Goal: Task Accomplishment & Management: Manage account settings

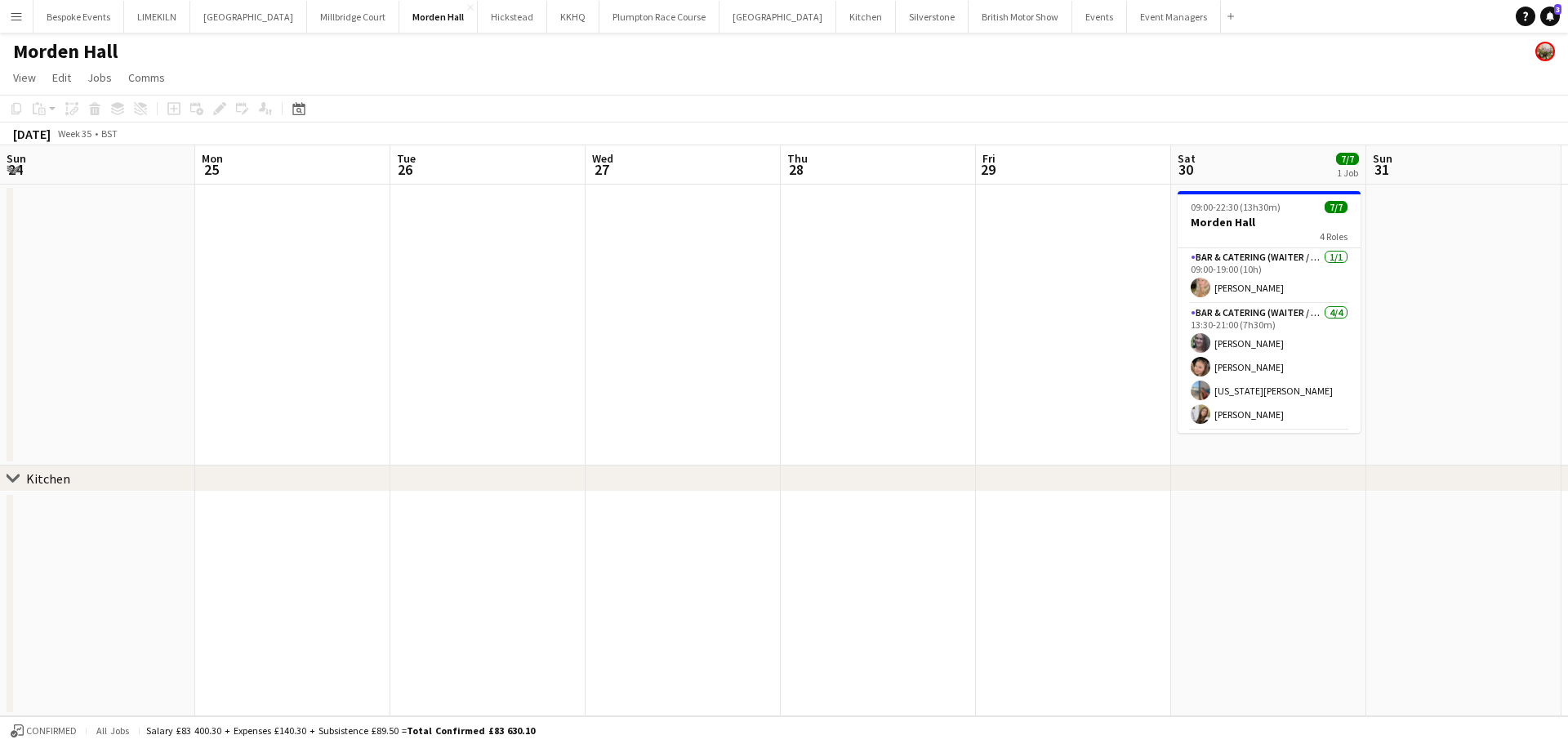
scroll to position [0, 527]
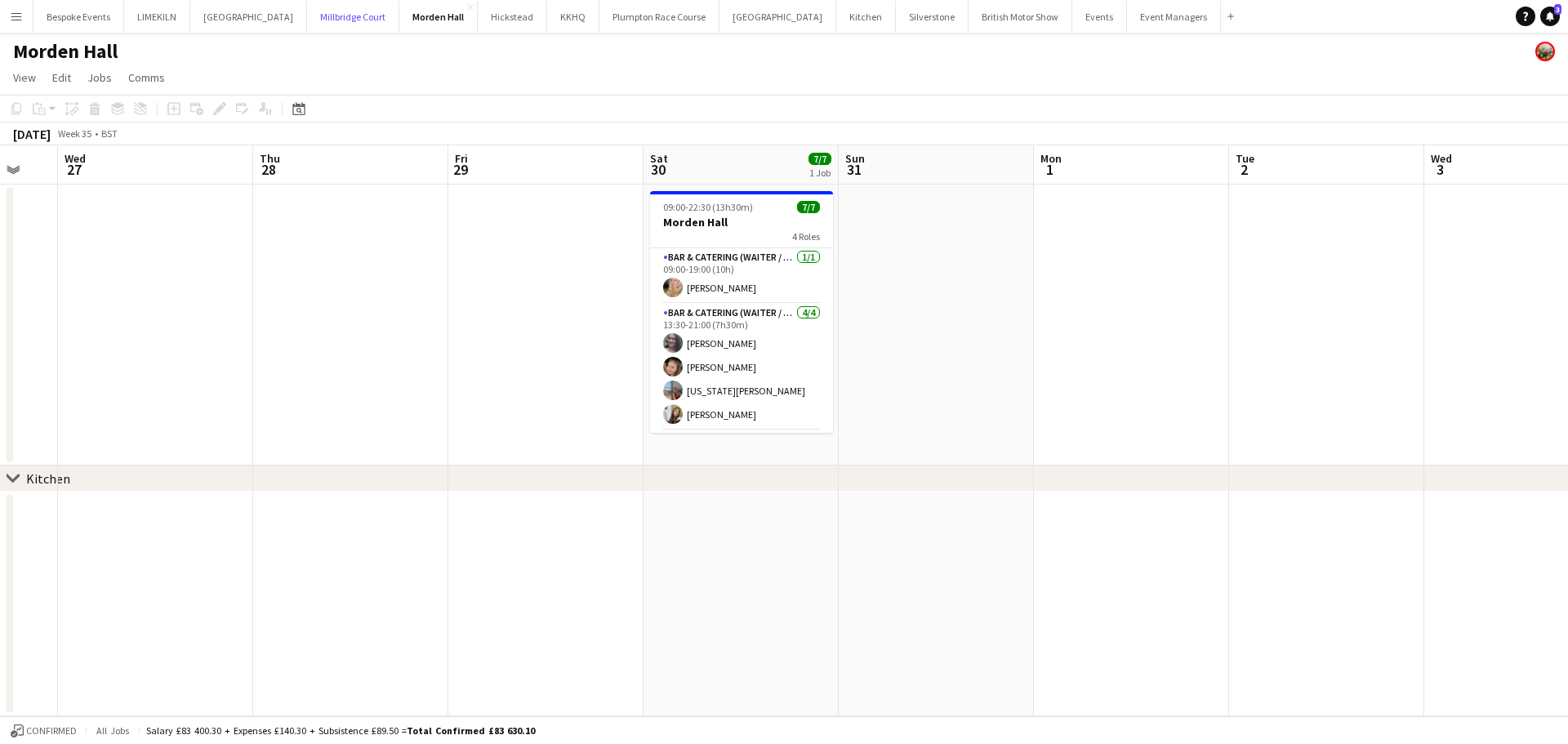
click at [307, 18] on button "[GEOGRAPHIC_DATA]" at bounding box center [353, 17] width 92 height 32
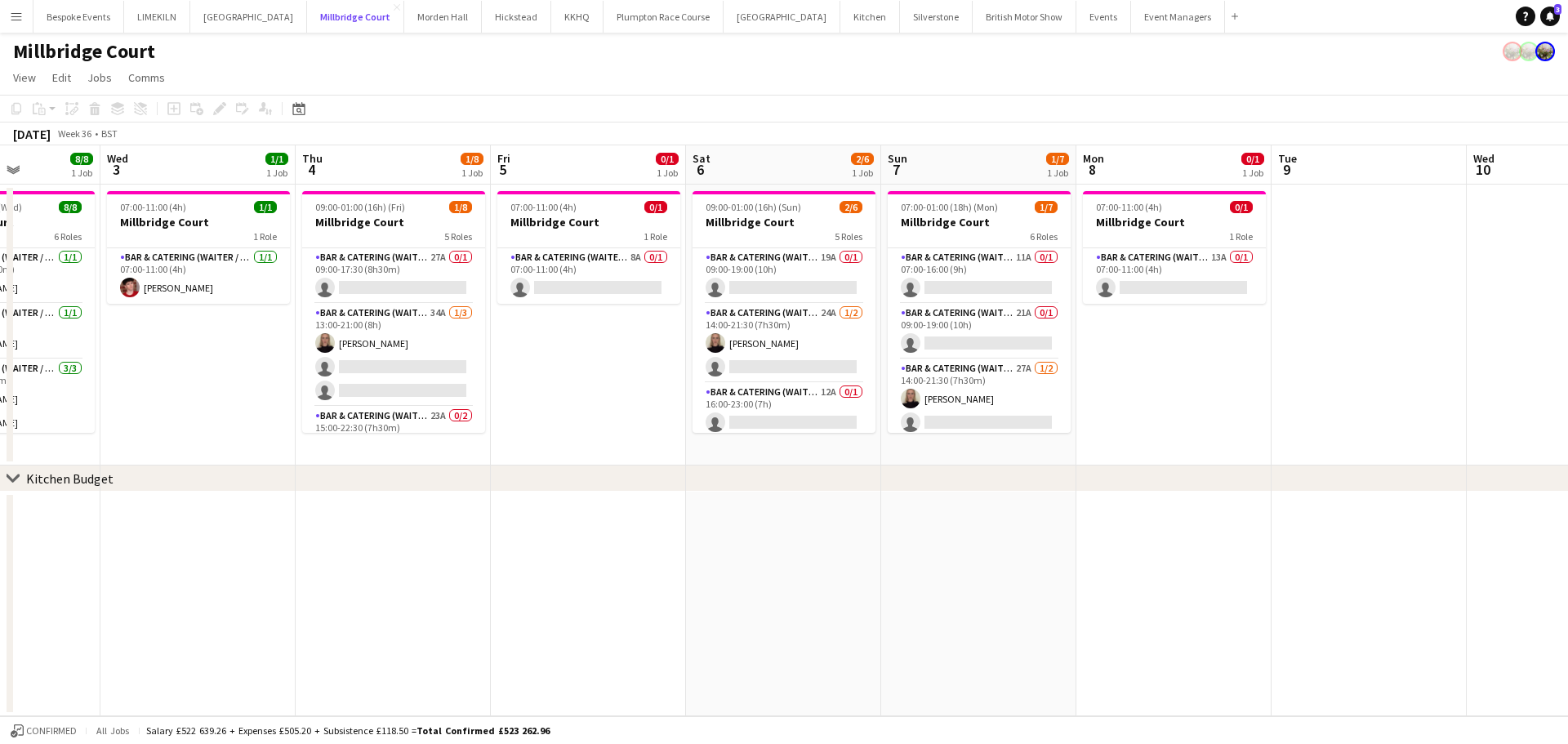
scroll to position [0, 513]
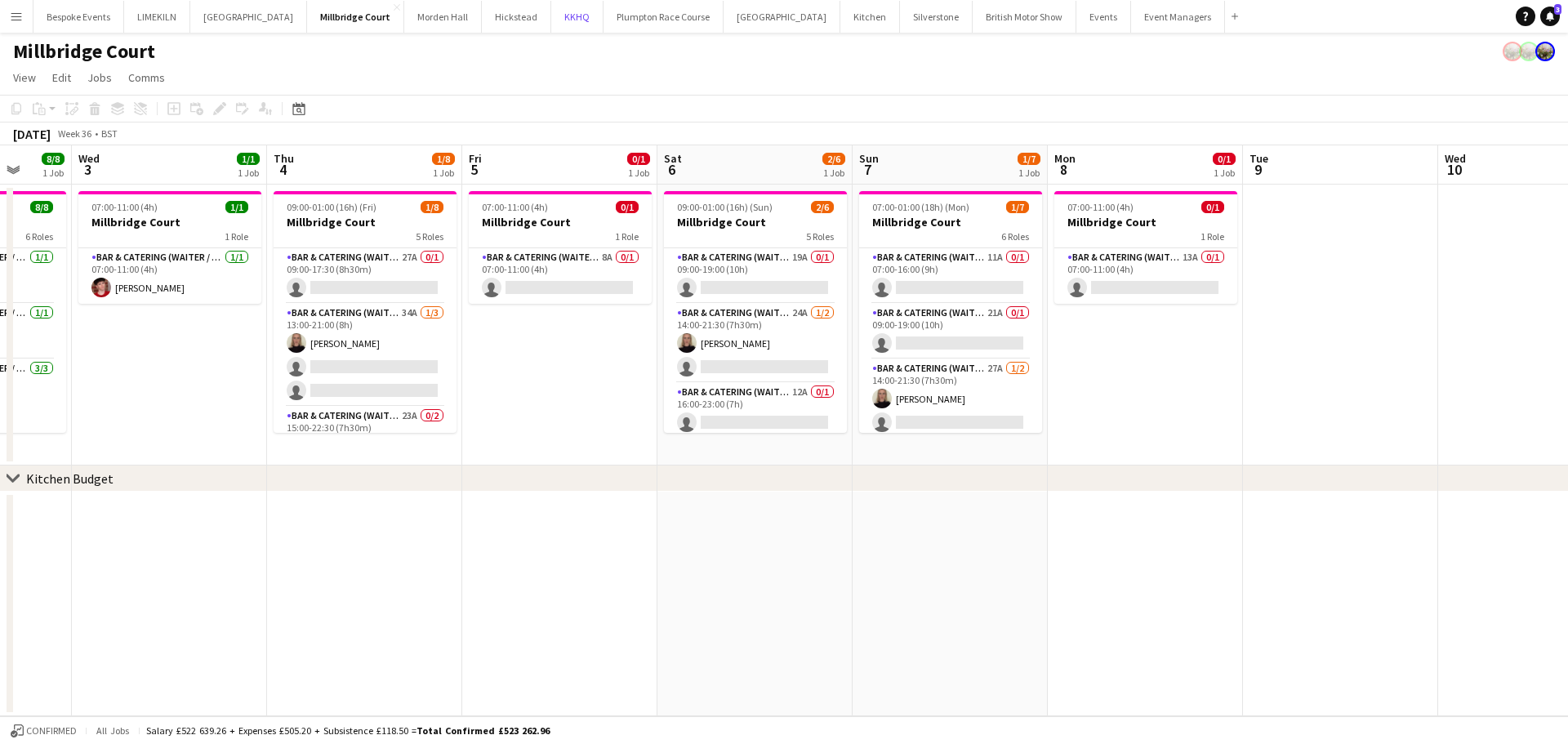
click at [551, 6] on button "KKHQ Close" at bounding box center [577, 17] width 53 height 32
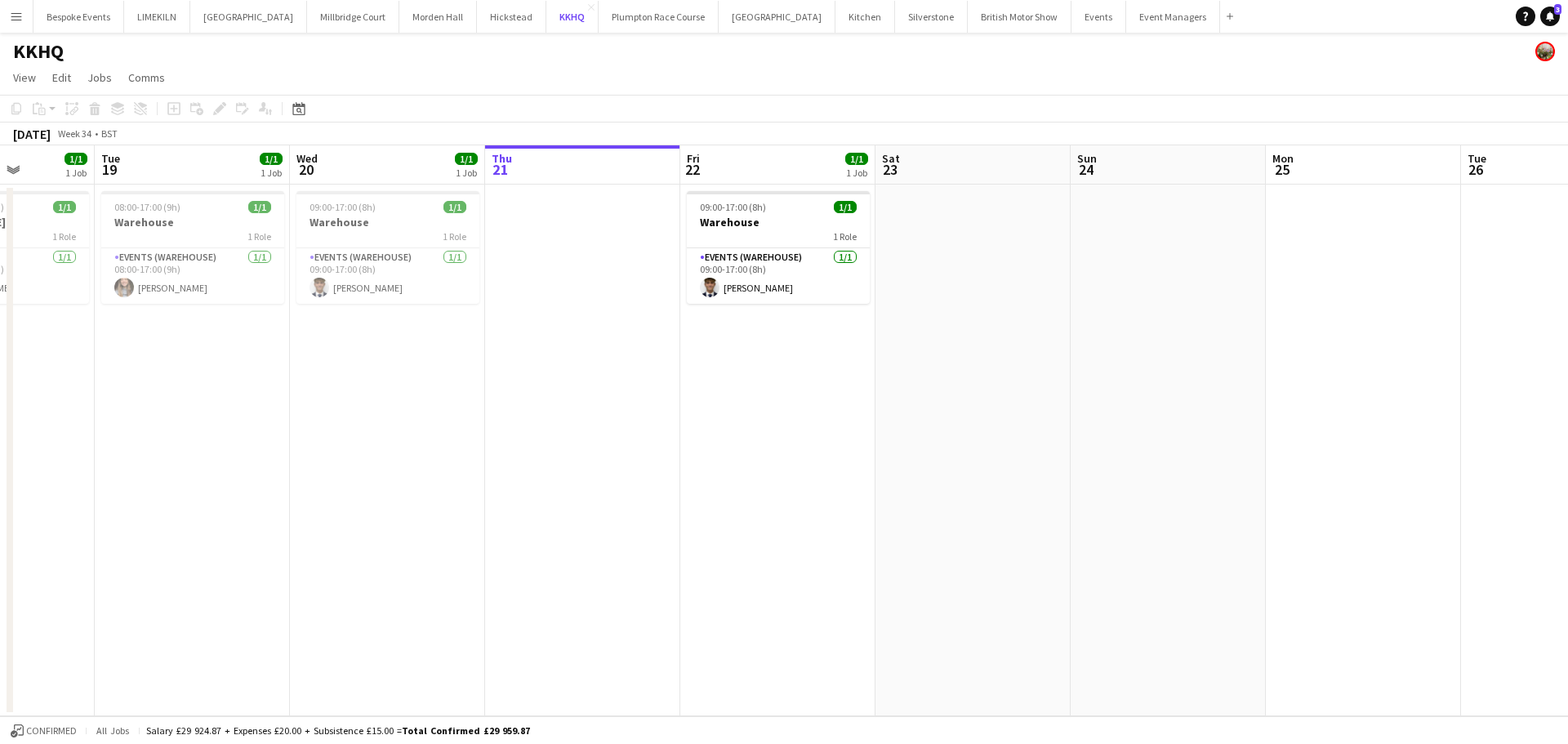
scroll to position [0, 490]
click at [322, 16] on button "[GEOGRAPHIC_DATA]" at bounding box center [353, 17] width 92 height 32
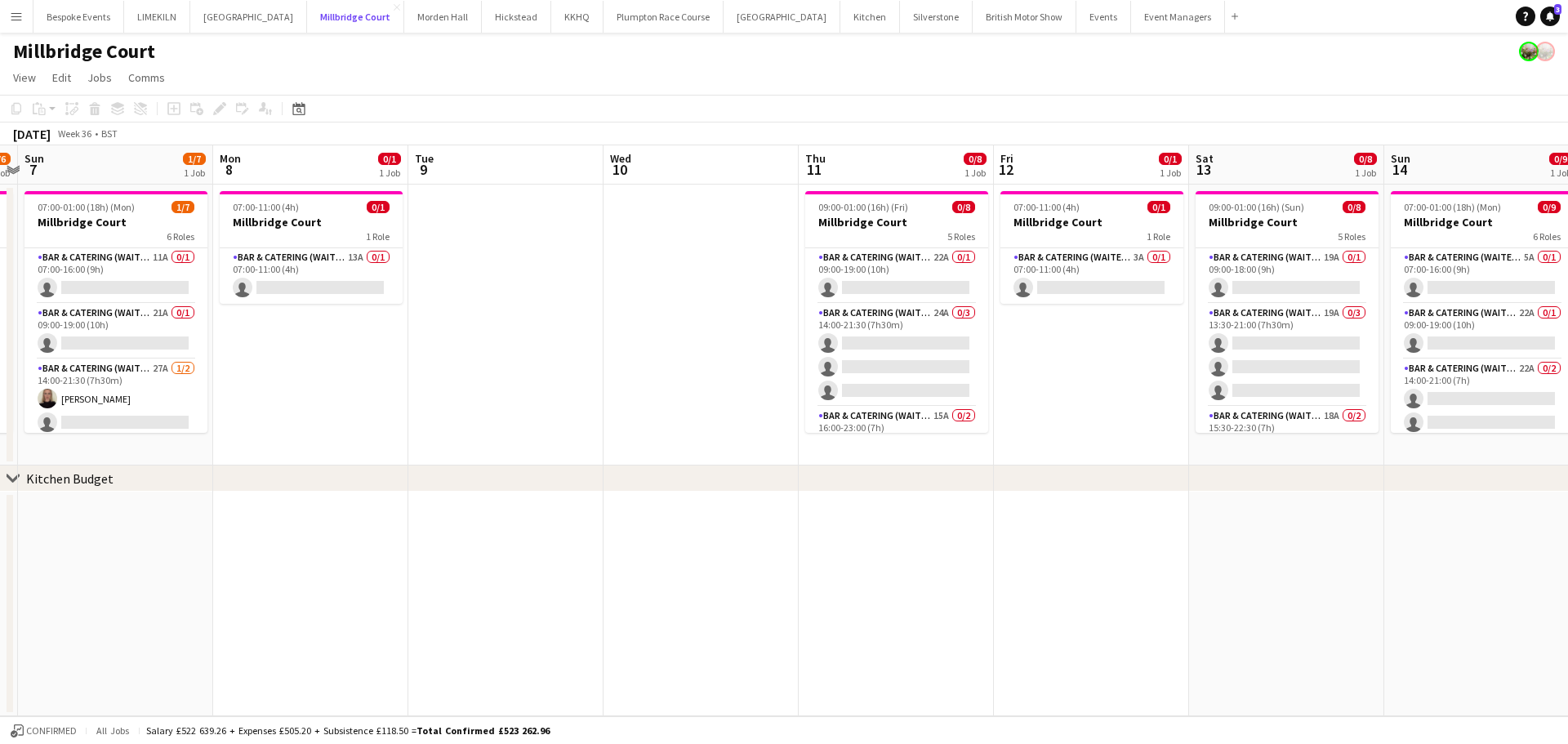
scroll to position [0, 571]
click at [620, 262] on app-date-cell at bounding box center [698, 325] width 195 height 281
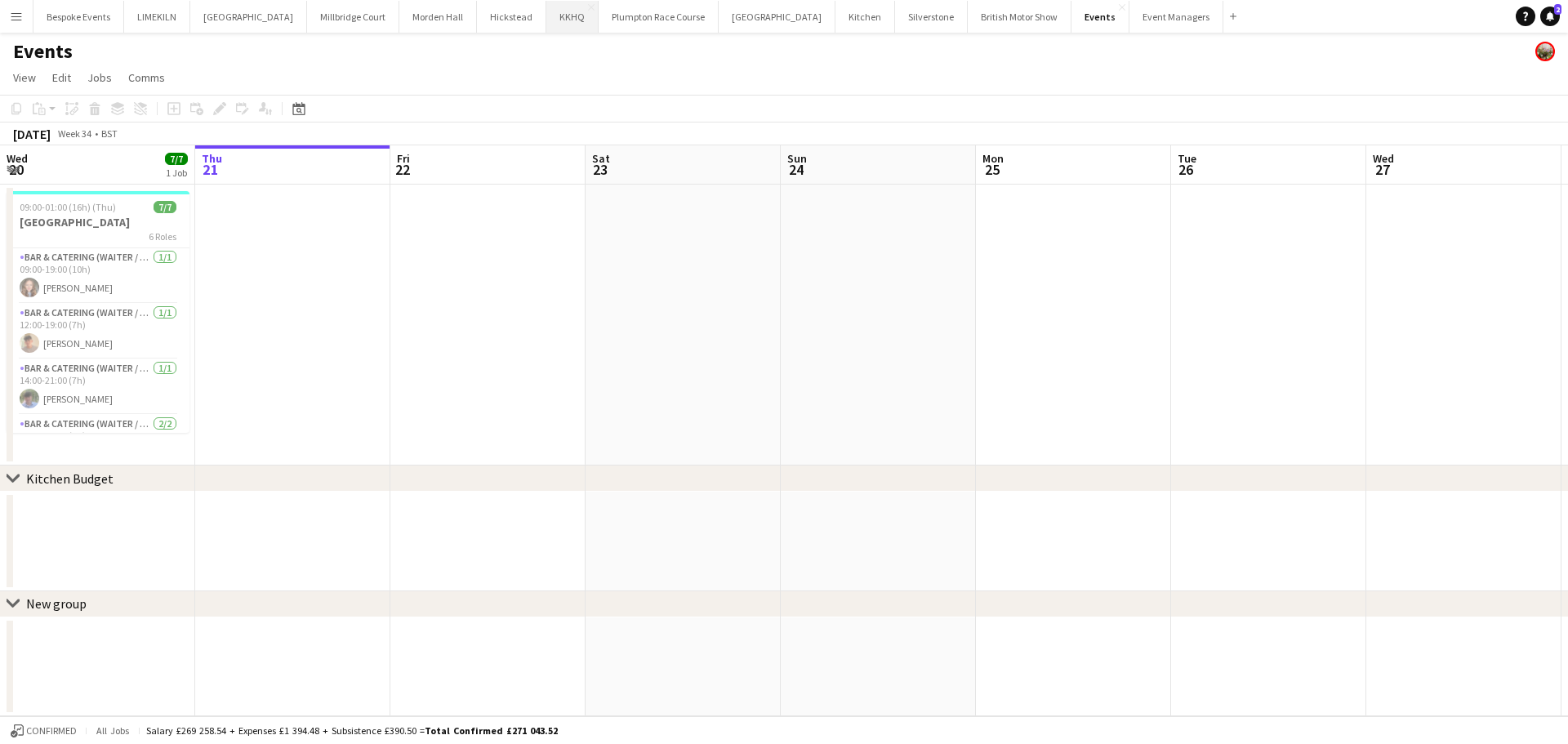
click at [547, 24] on button "KKHQ Close" at bounding box center [572, 17] width 53 height 32
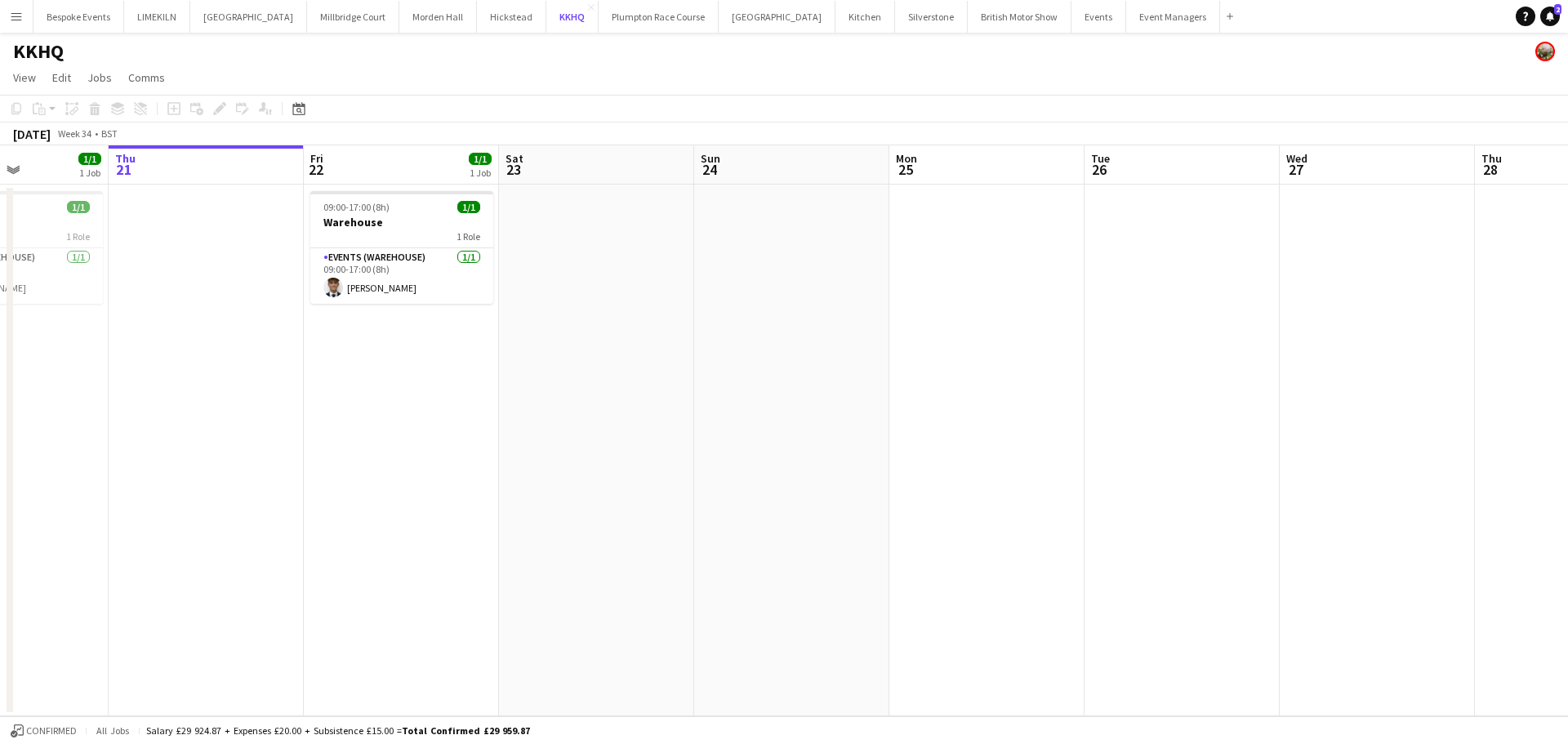
scroll to position [0, 481]
click at [1135, 244] on app-date-cell at bounding box center [1178, 450] width 195 height 532
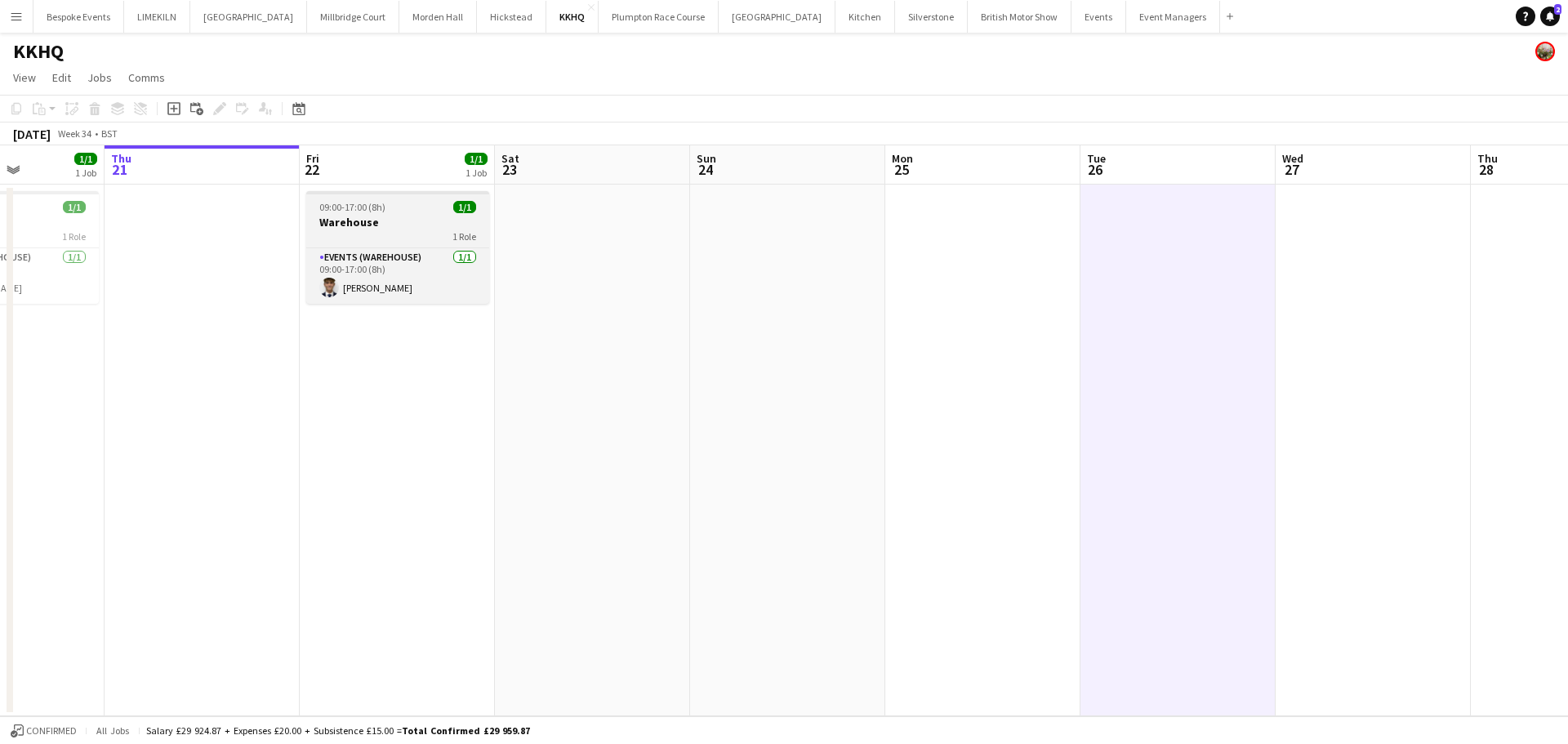
click at [399, 221] on h3 "Warehouse" at bounding box center [397, 222] width 183 height 15
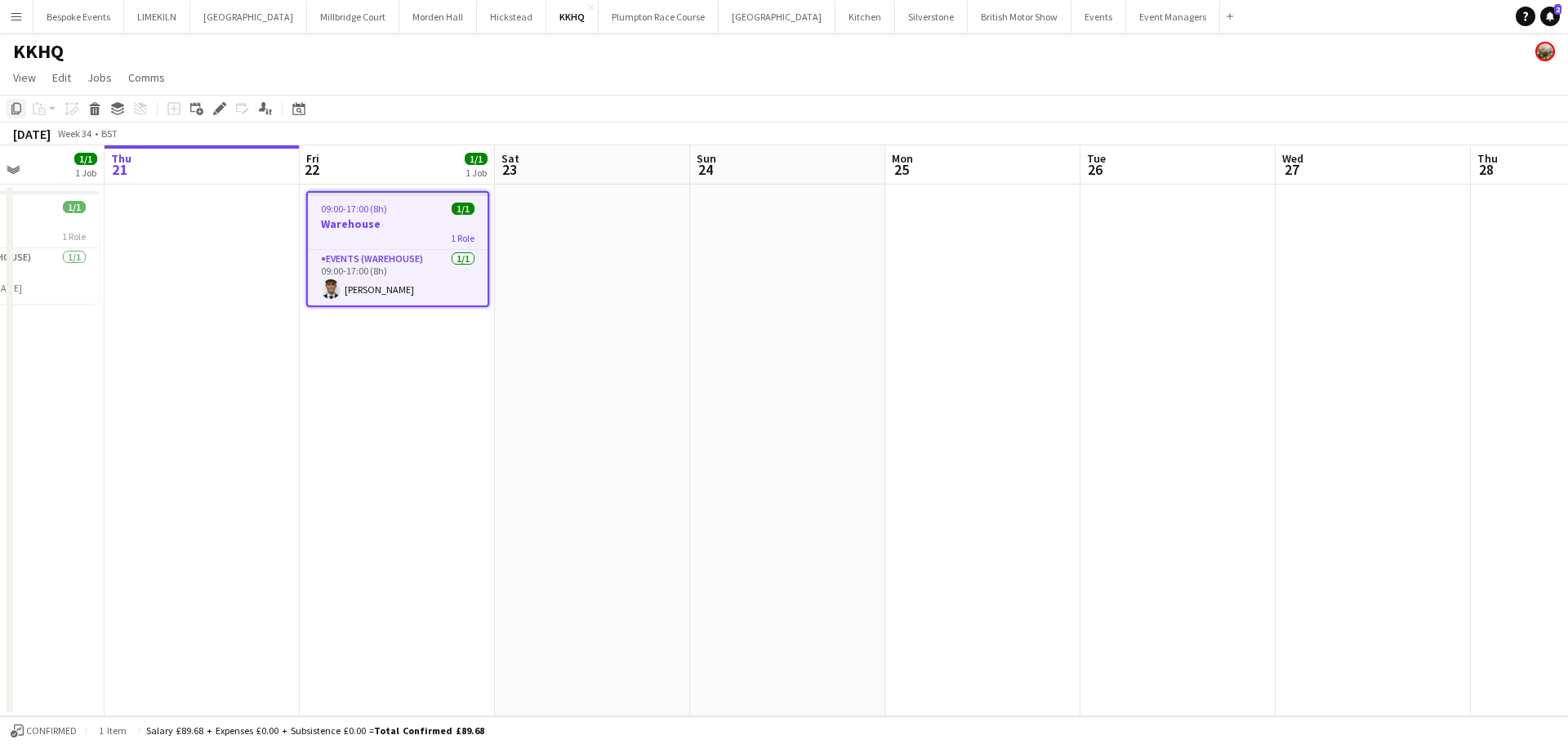
click at [17, 107] on icon "Copy" at bounding box center [17, 109] width 13 height 13
click at [1175, 229] on app-date-cell at bounding box center [1178, 450] width 195 height 532
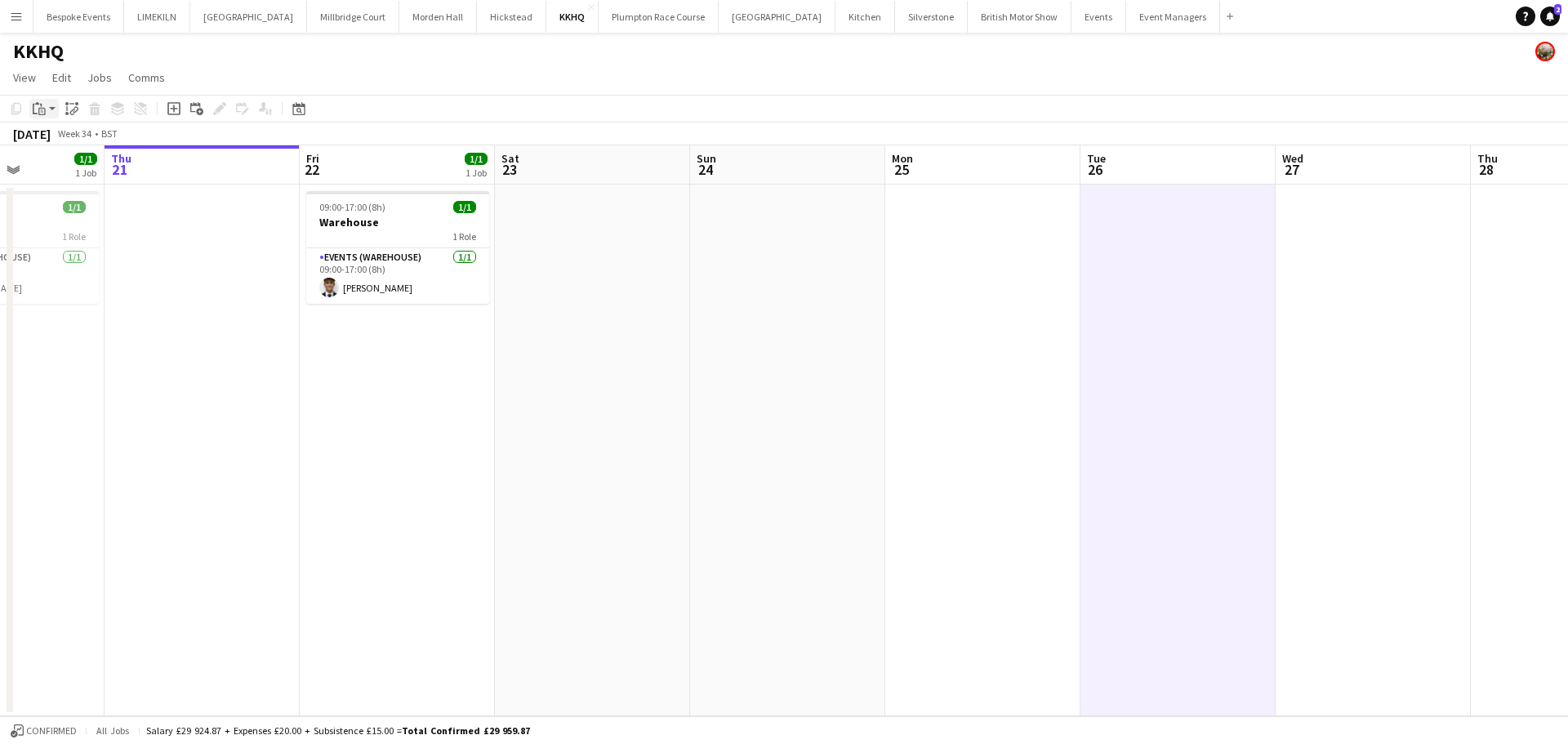
click at [47, 112] on div "Paste" at bounding box center [39, 108] width 19 height 19
click at [76, 146] on link "Paste Ctrl+V" at bounding box center [120, 140] width 154 height 15
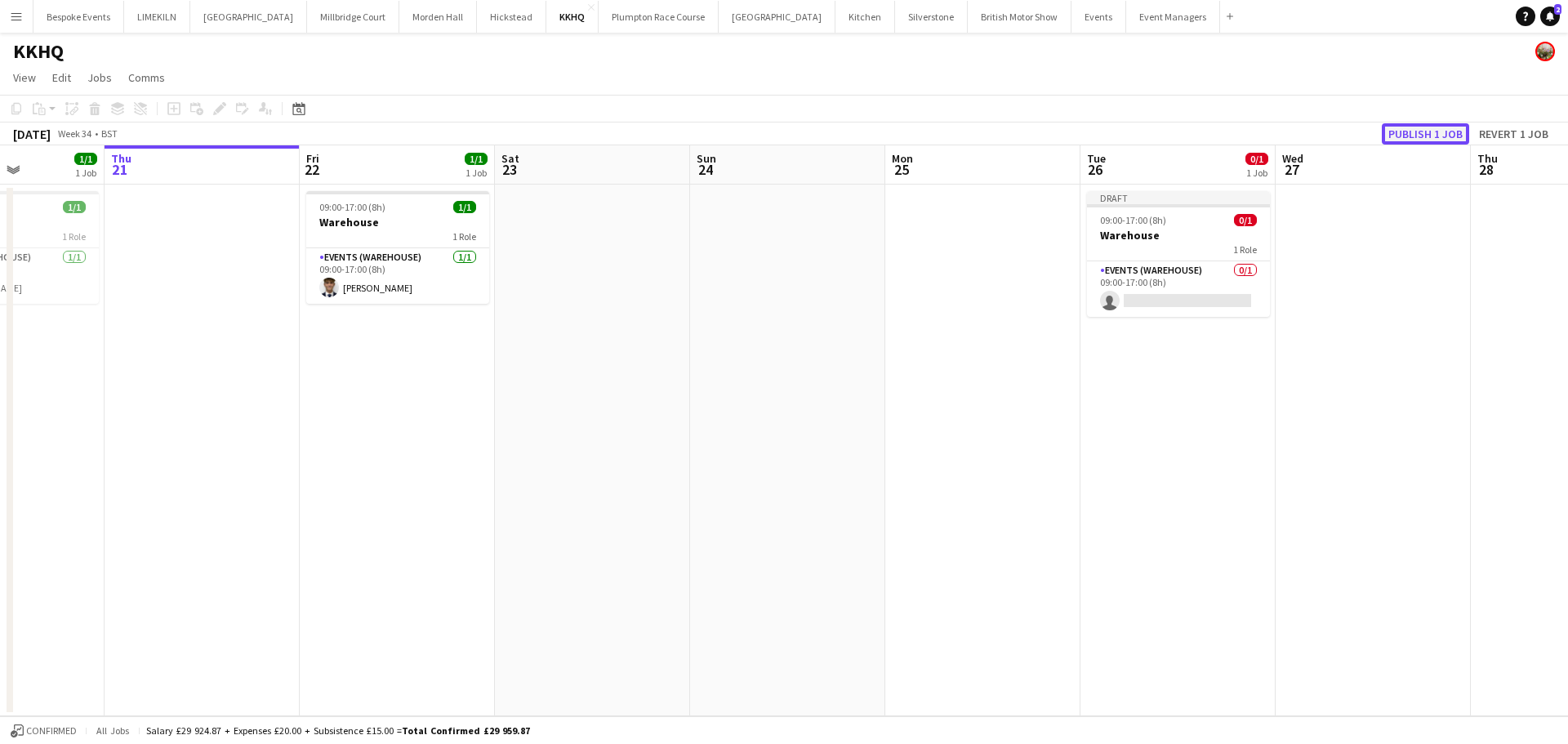
click at [1434, 135] on button "Publish 1 job" at bounding box center [1425, 134] width 88 height 21
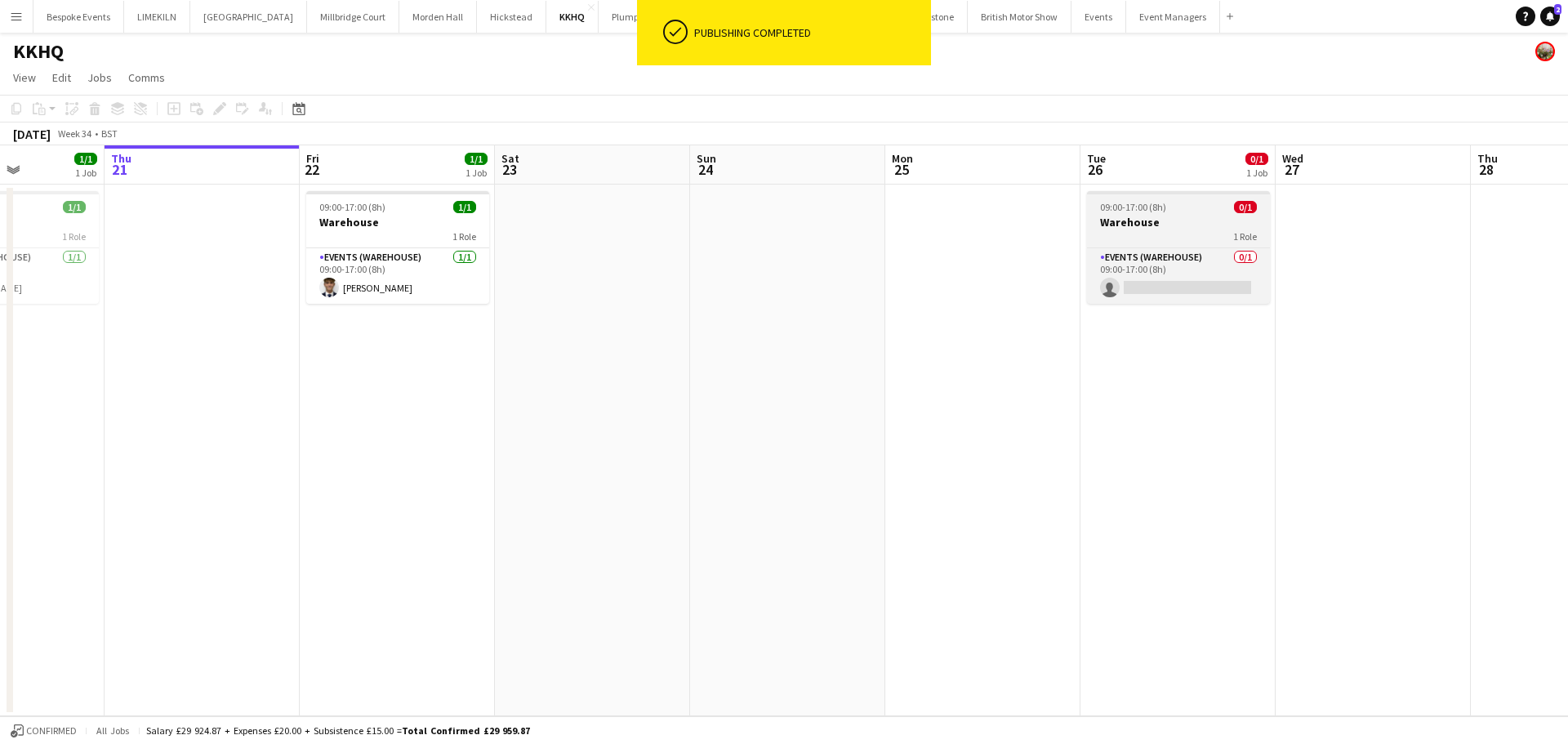
click at [1152, 220] on h3 "Warehouse" at bounding box center [1178, 222] width 183 height 15
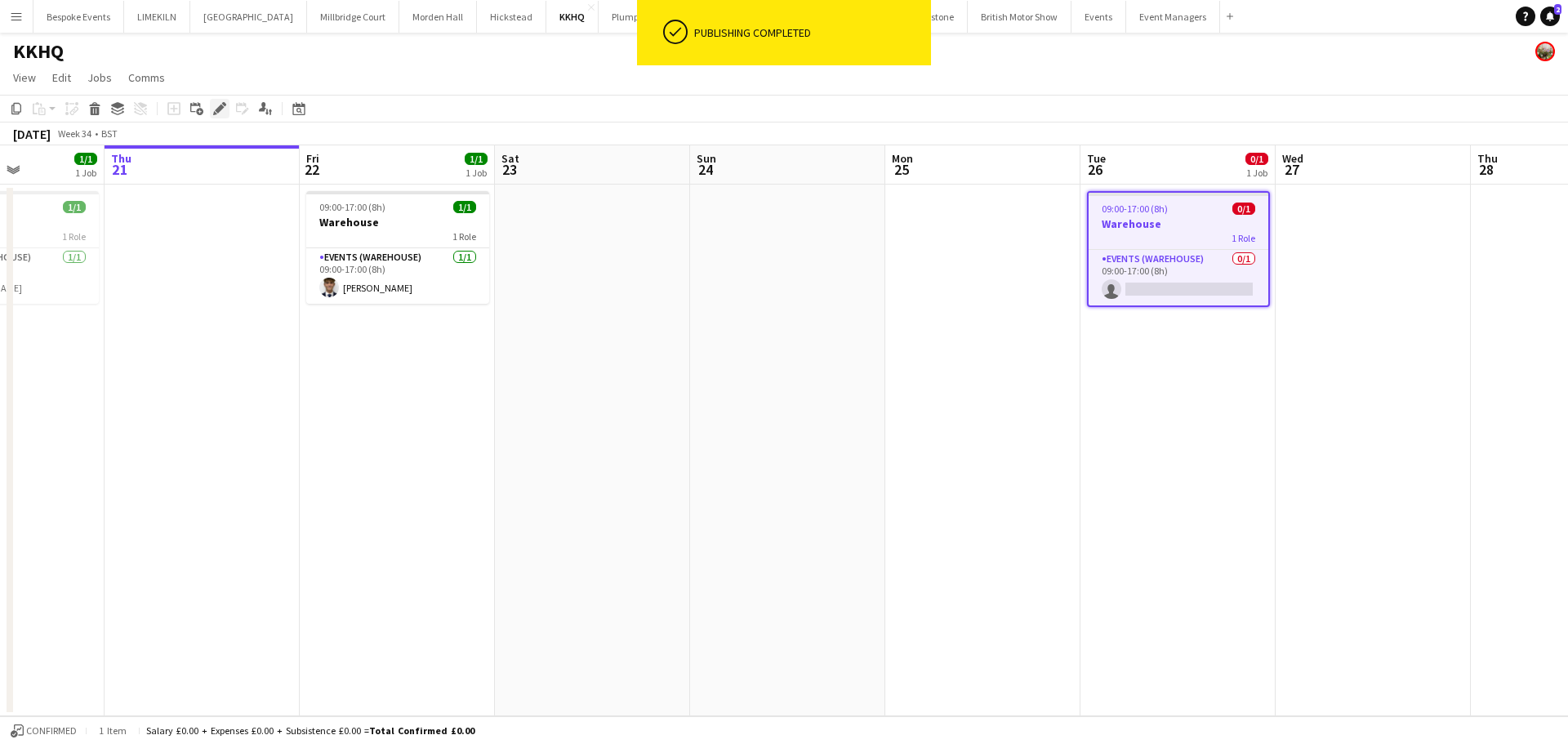
click at [218, 107] on icon "Edit" at bounding box center [219, 109] width 13 height 13
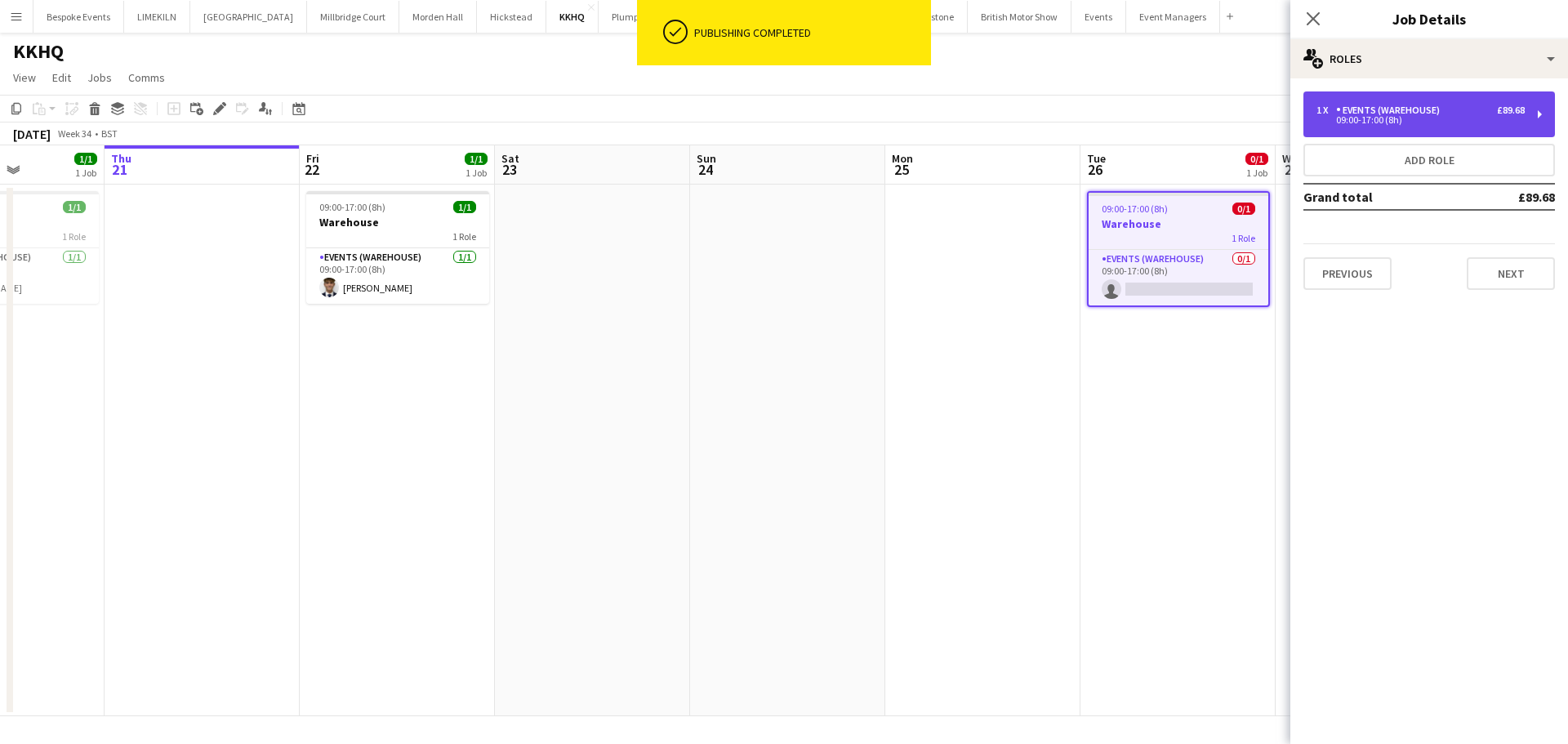
click at [1427, 112] on div "Events (Warehouse)" at bounding box center [1391, 110] width 111 height 11
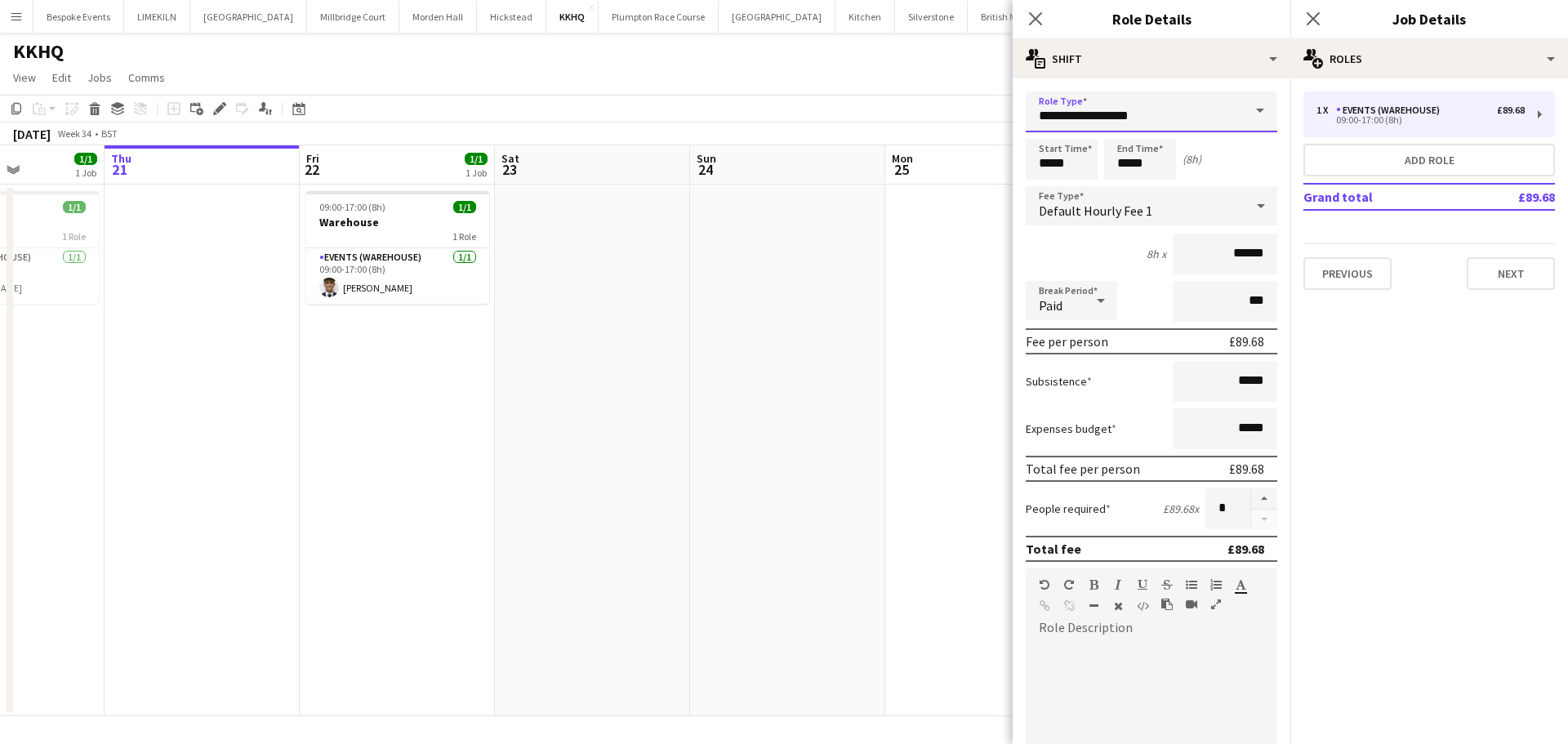
click at [1181, 107] on input "**********" at bounding box center [1151, 112] width 252 height 41
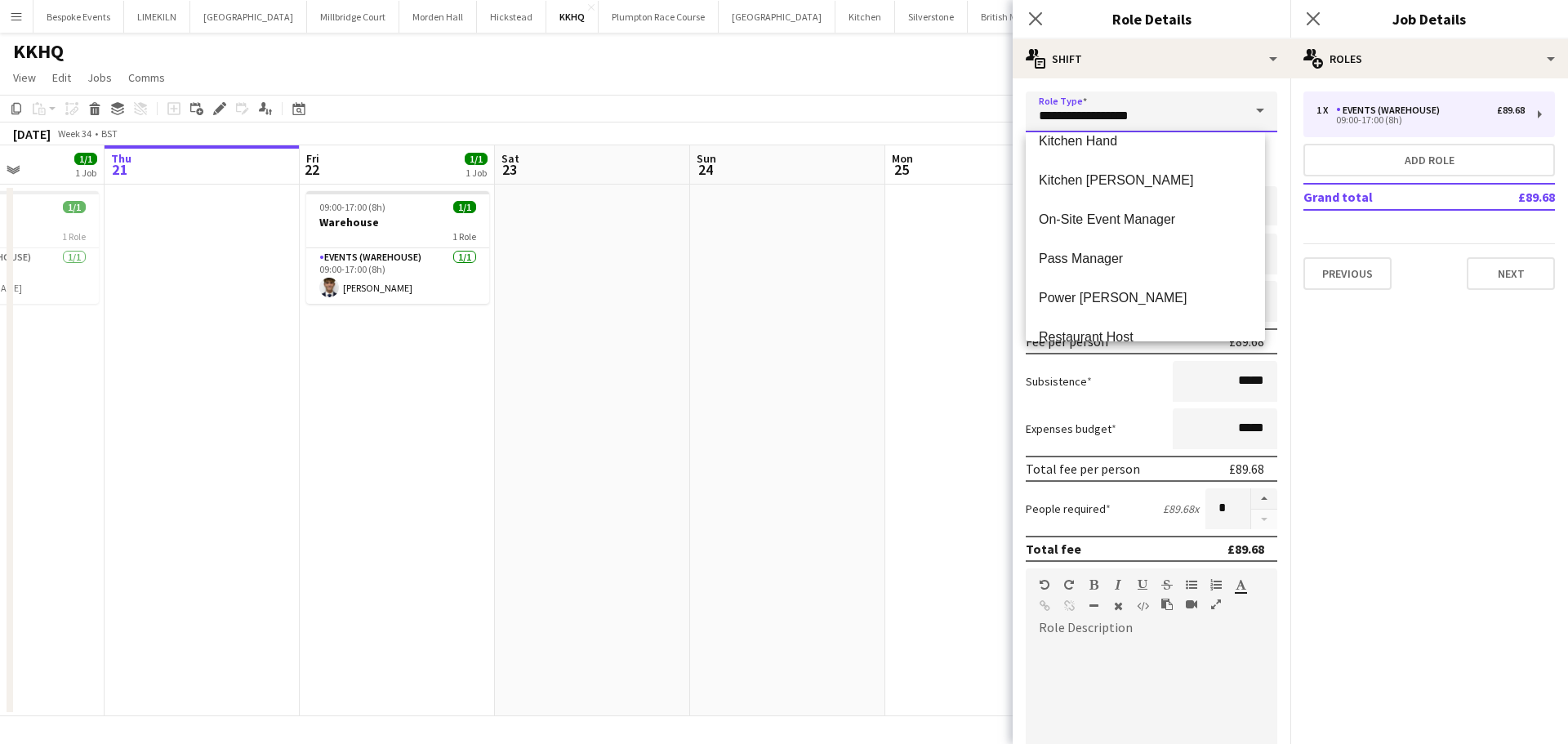
scroll to position [607, 0]
click at [1136, 296] on span "Power Porter" at bounding box center [1145, 296] width 213 height 16
type input "**********"
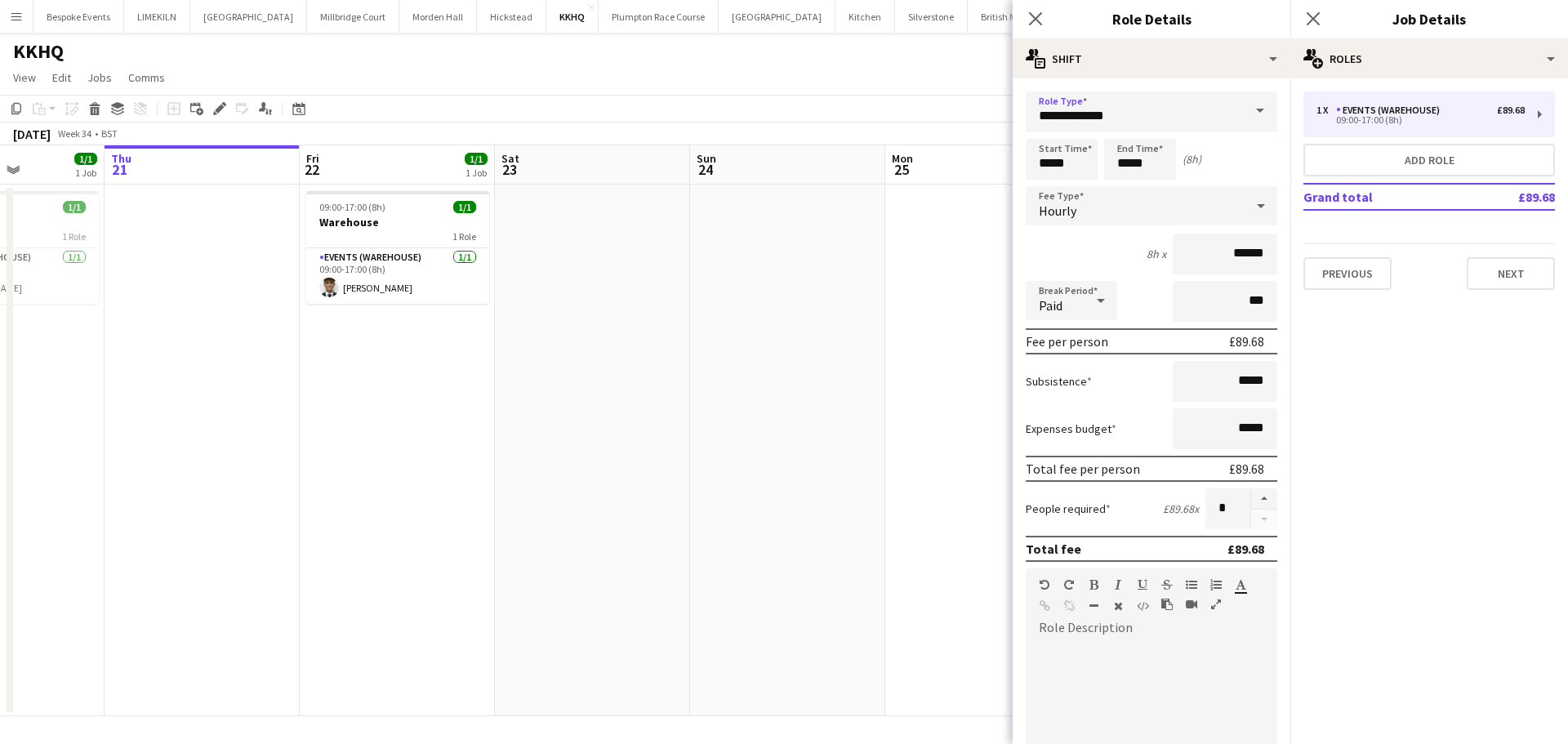
click at [887, 278] on app-date-cell at bounding box center [983, 450] width 195 height 532
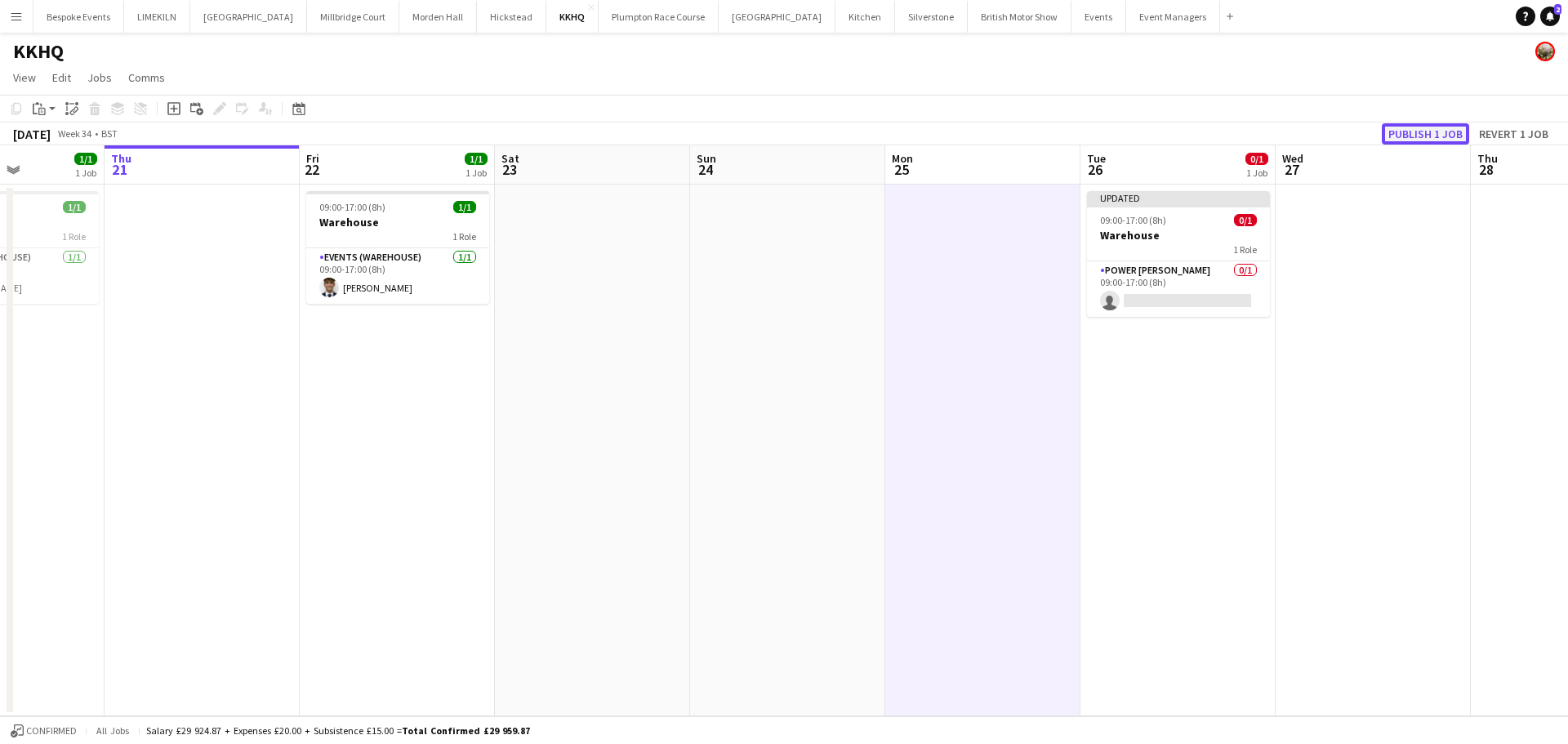
click at [1436, 133] on button "Publish 1 job" at bounding box center [1425, 134] width 88 height 21
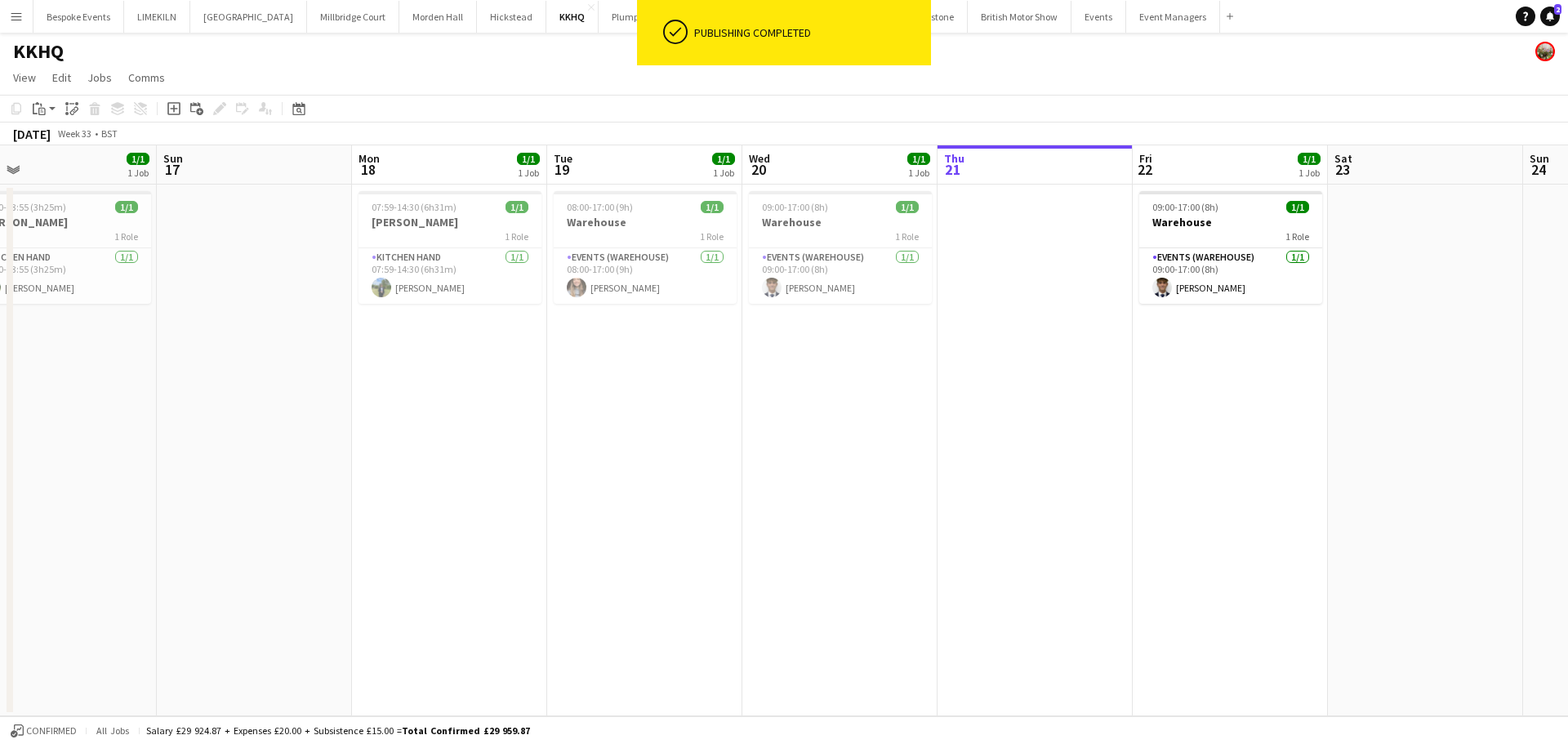
scroll to position [0, 428]
